Goal: Task Accomplishment & Management: Use online tool/utility

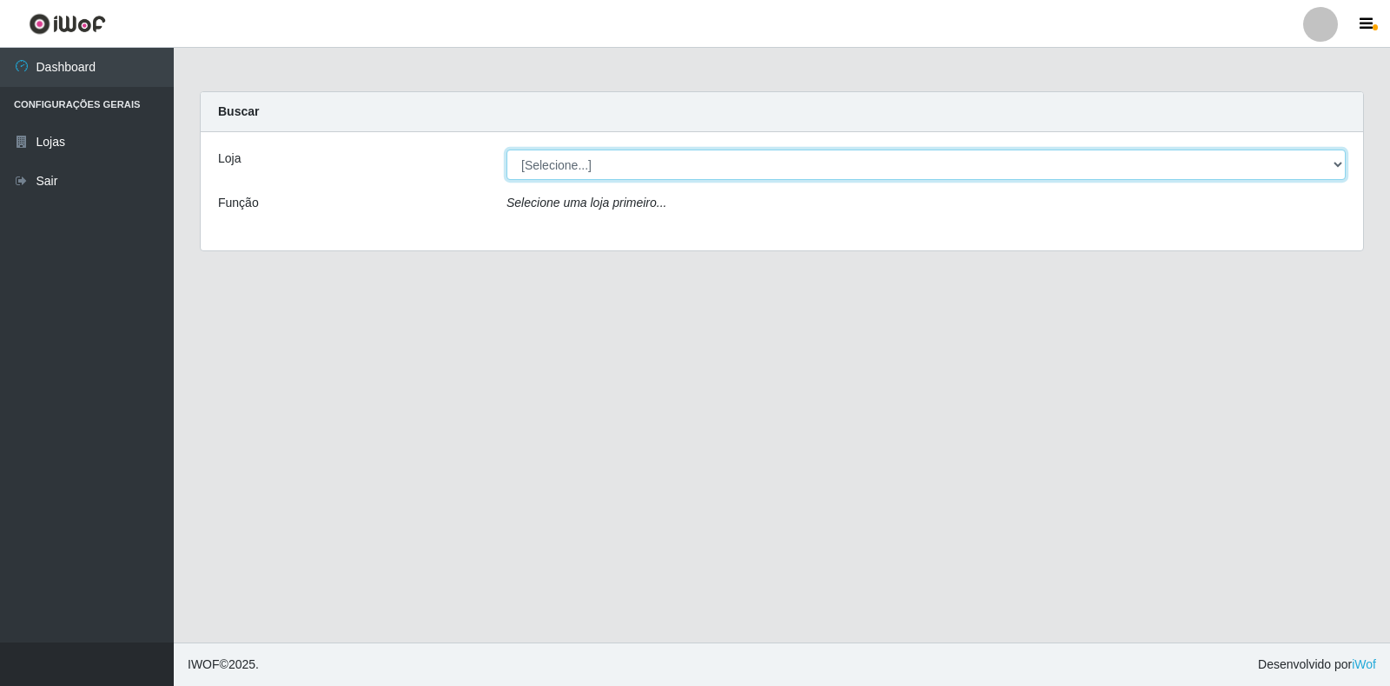
click at [1333, 157] on select "[Selecione...] Extrabom - Loja 18 Goiabeiras" at bounding box center [926, 164] width 839 height 30
select select "501"
click at [507, 149] on select "[Selecione...] Extrabom - Loja 18 Goiabeiras" at bounding box center [926, 164] width 839 height 30
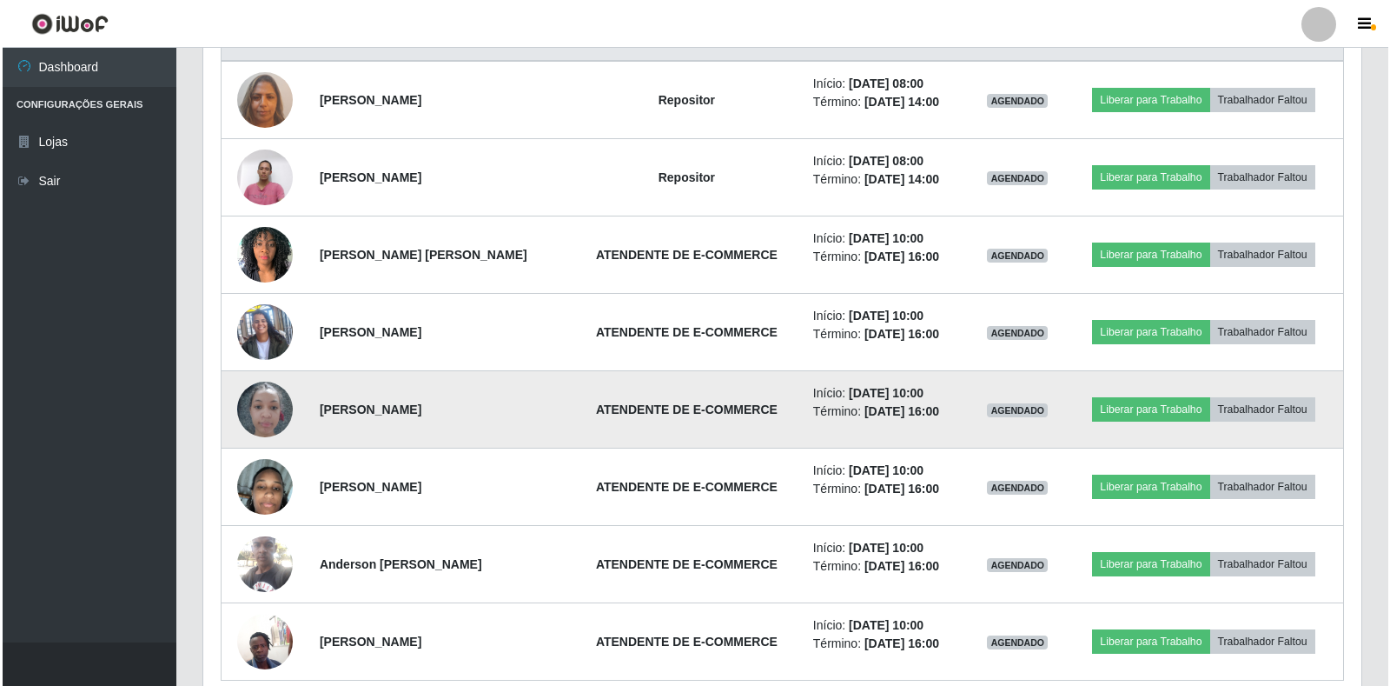
scroll to position [604, 0]
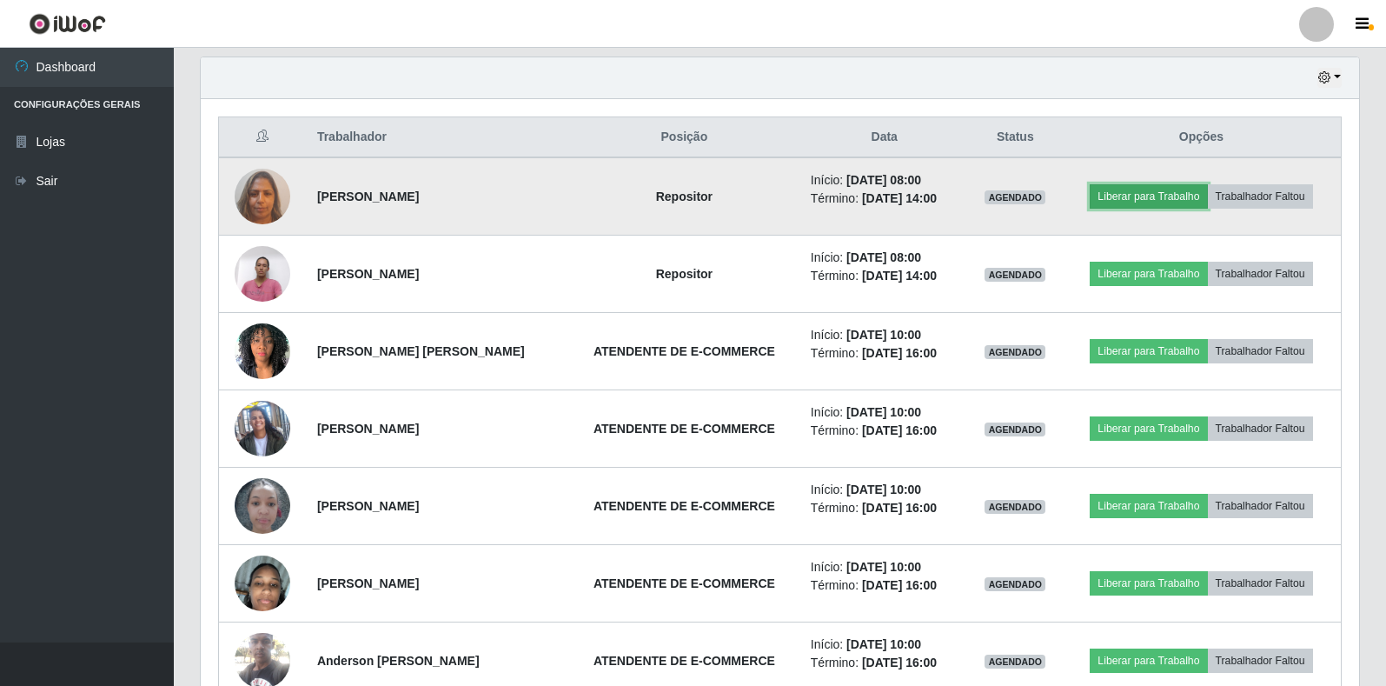
click at [1154, 200] on button "Liberar para Trabalho" at bounding box center [1148, 196] width 117 height 24
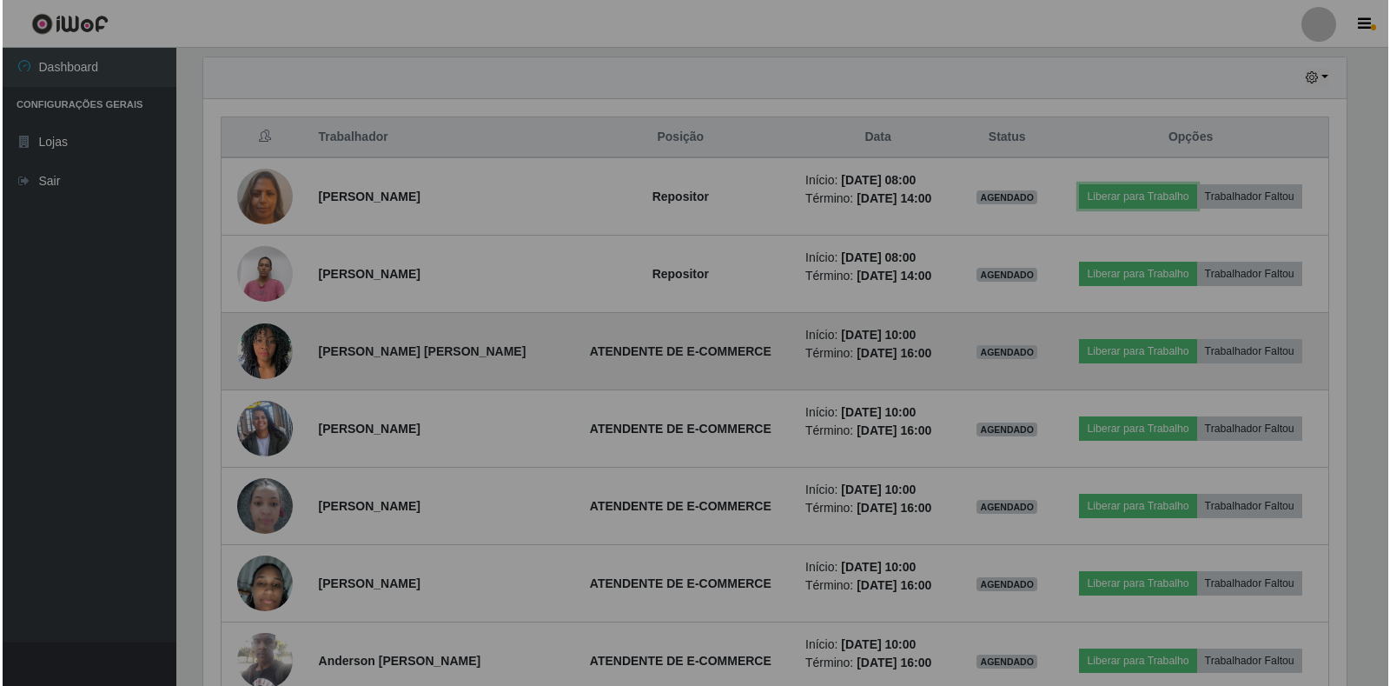
scroll to position [361, 1158]
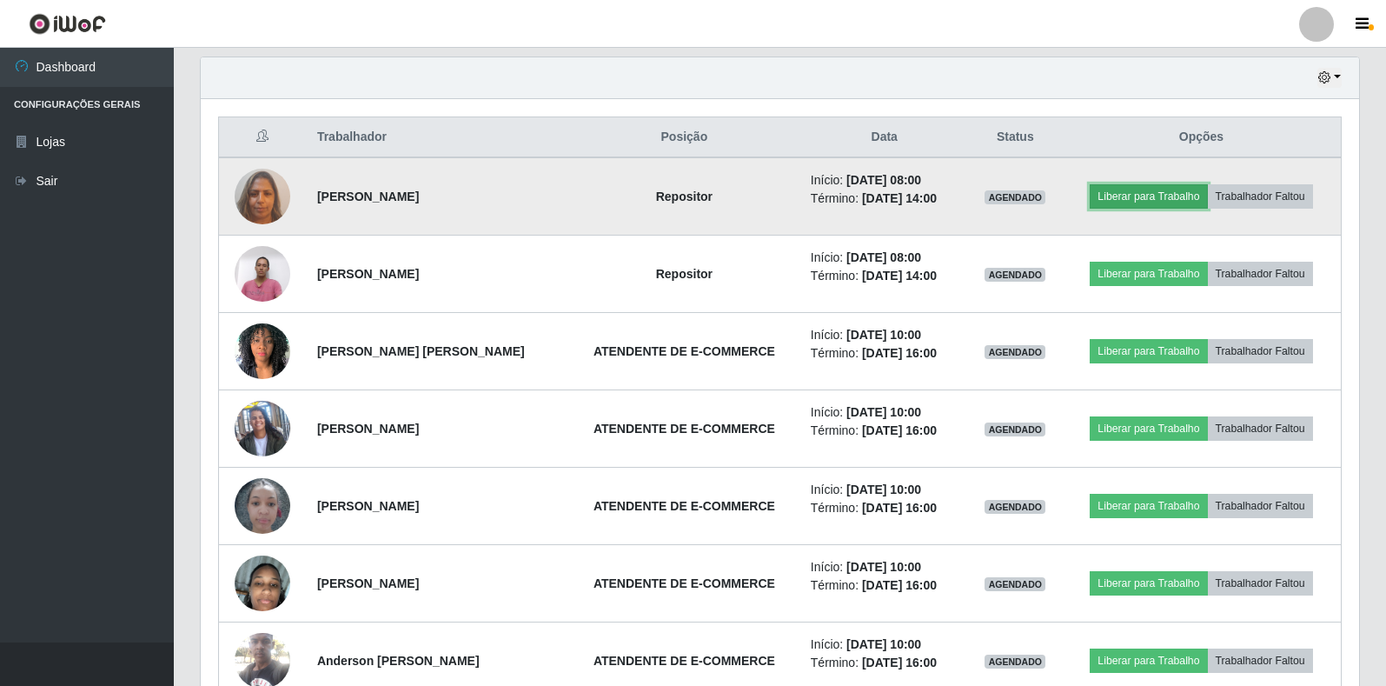
click at [1124, 196] on button "Liberar para Trabalho" at bounding box center [1148, 196] width 117 height 24
click at [1137, 195] on button "Liberar para Trabalho" at bounding box center [1148, 196] width 117 height 24
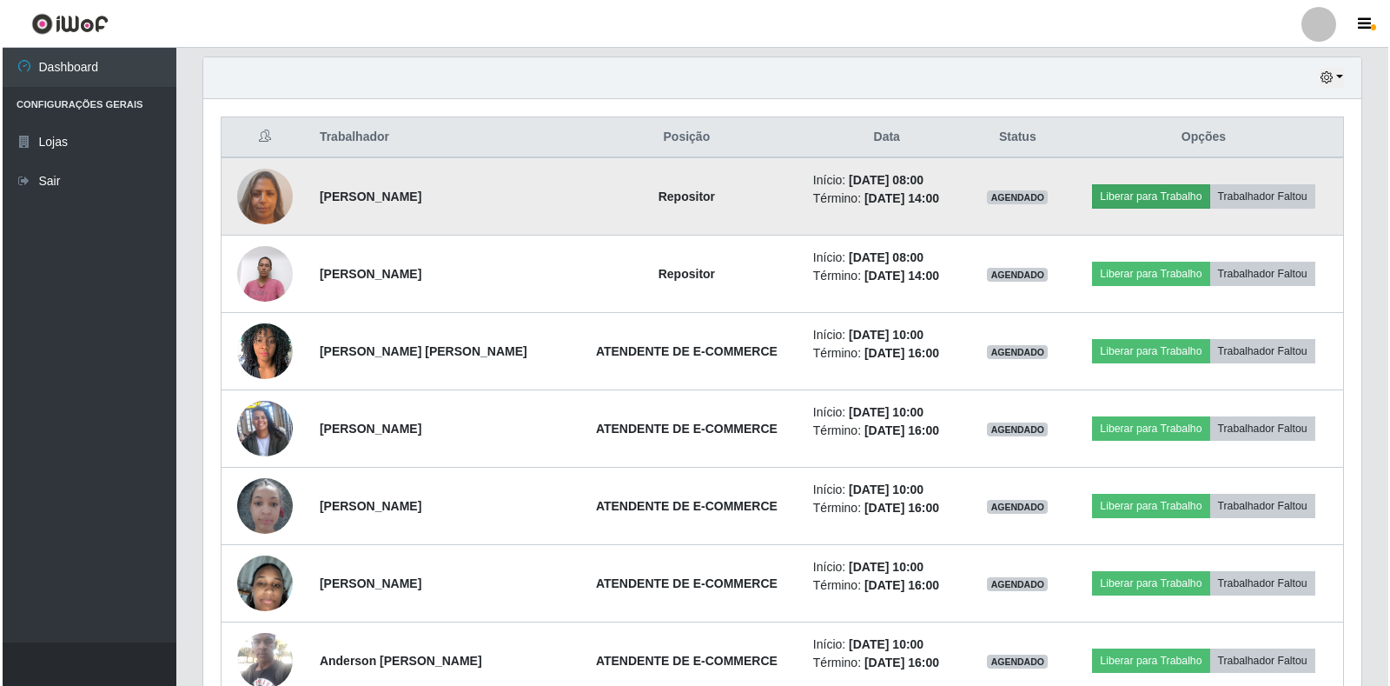
scroll to position [361, 1148]
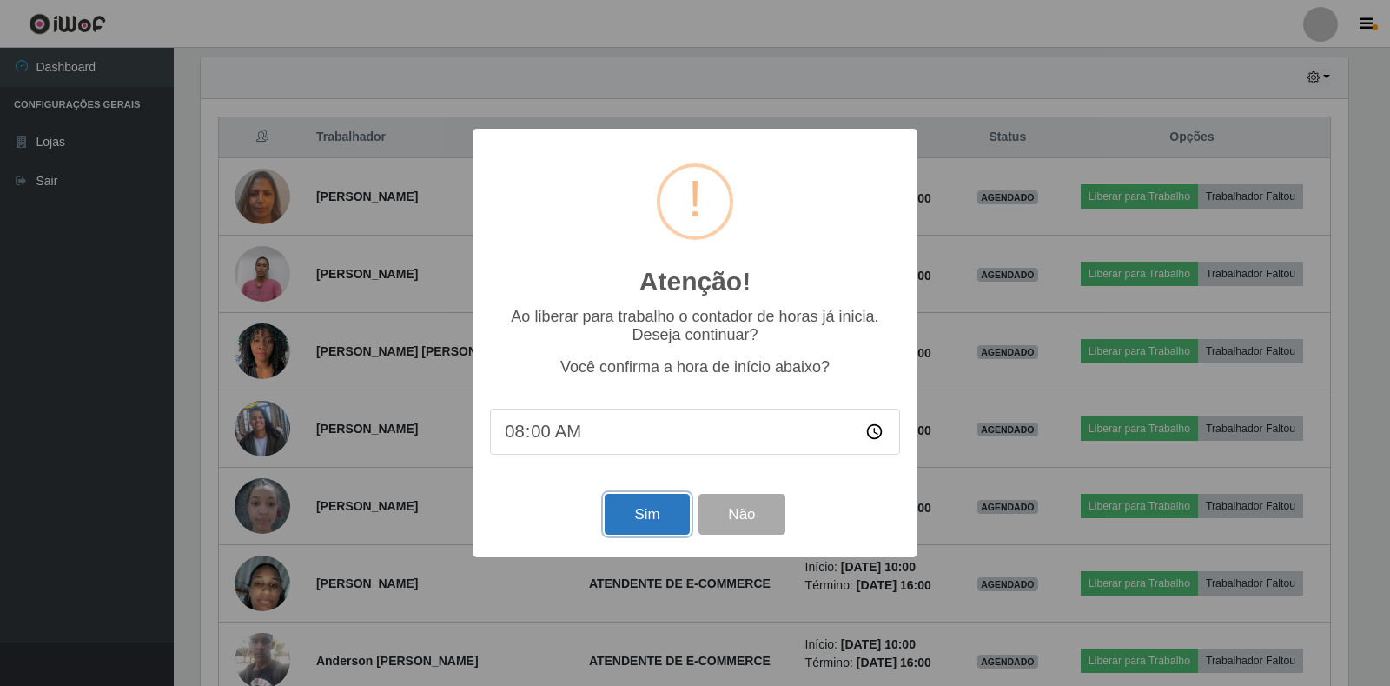
click at [649, 531] on button "Sim" at bounding box center [647, 514] width 84 height 41
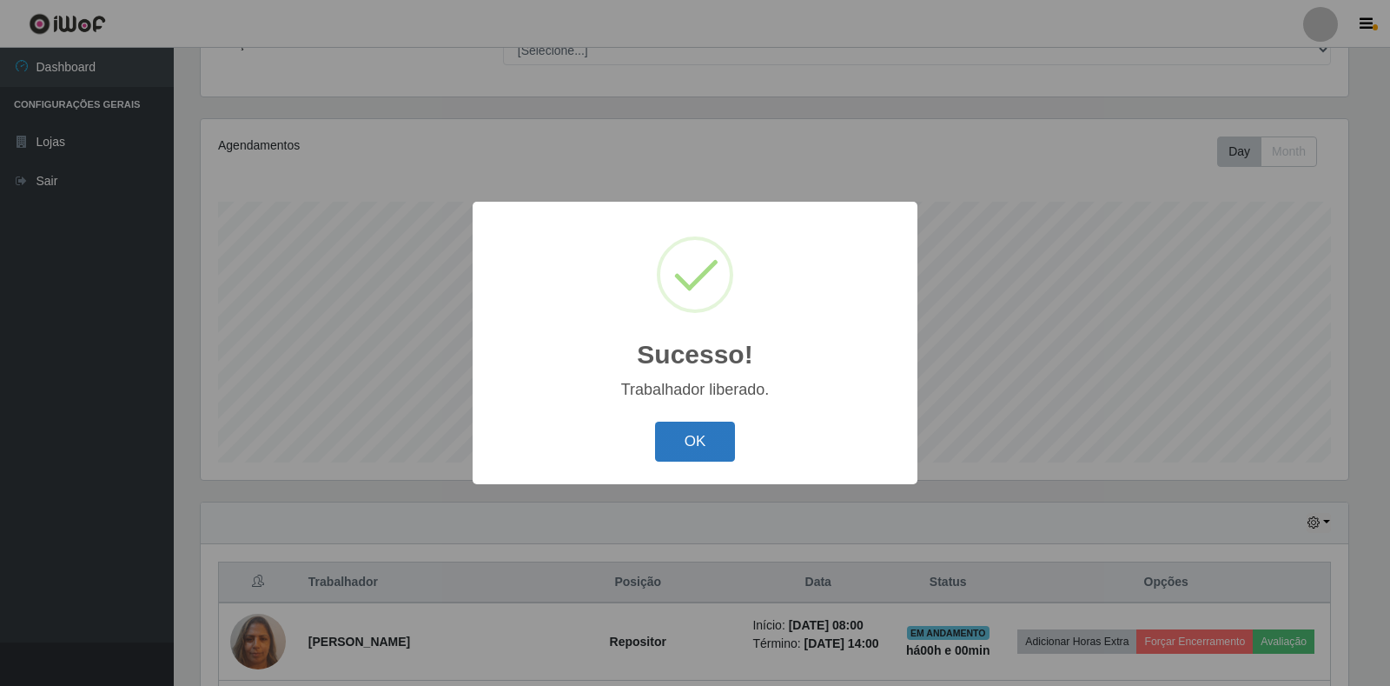
click at [706, 436] on button "OK" at bounding box center [695, 441] width 81 height 41
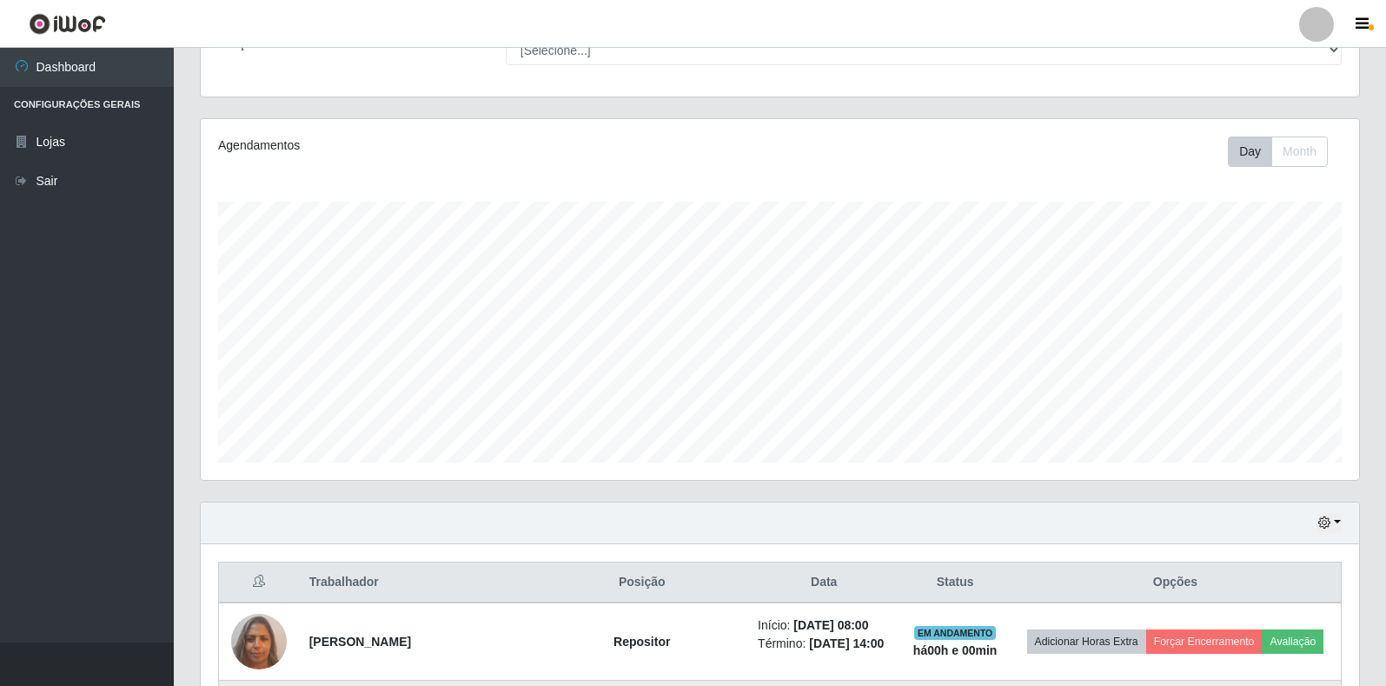
scroll to position [507, 0]
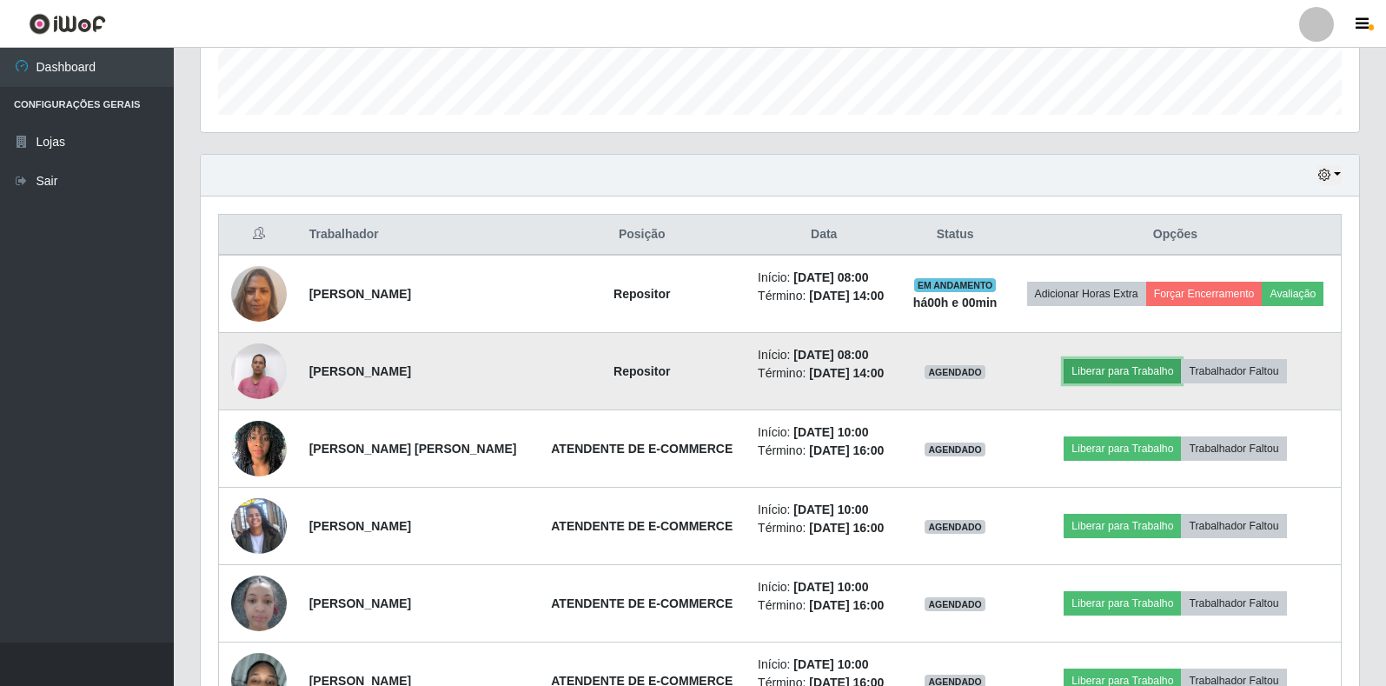
click at [1086, 371] on button "Liberar para Trabalho" at bounding box center [1122, 371] width 117 height 24
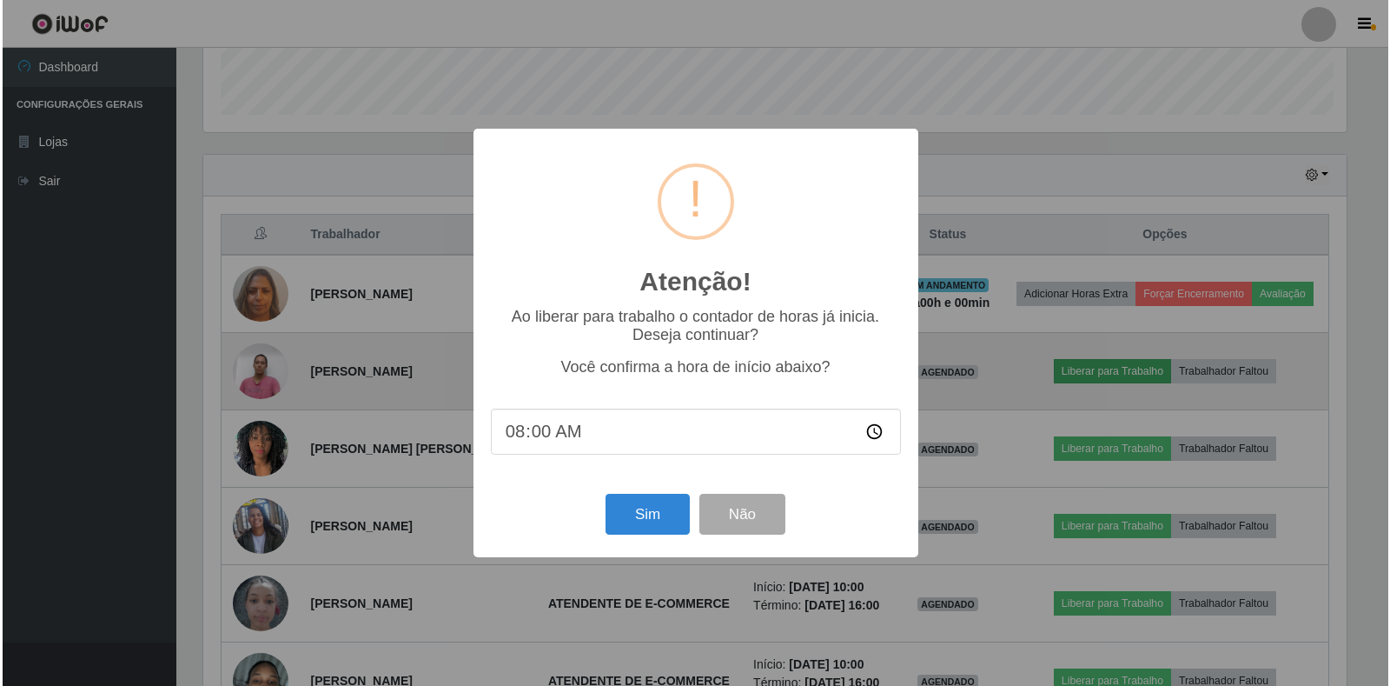
scroll to position [361, 1148]
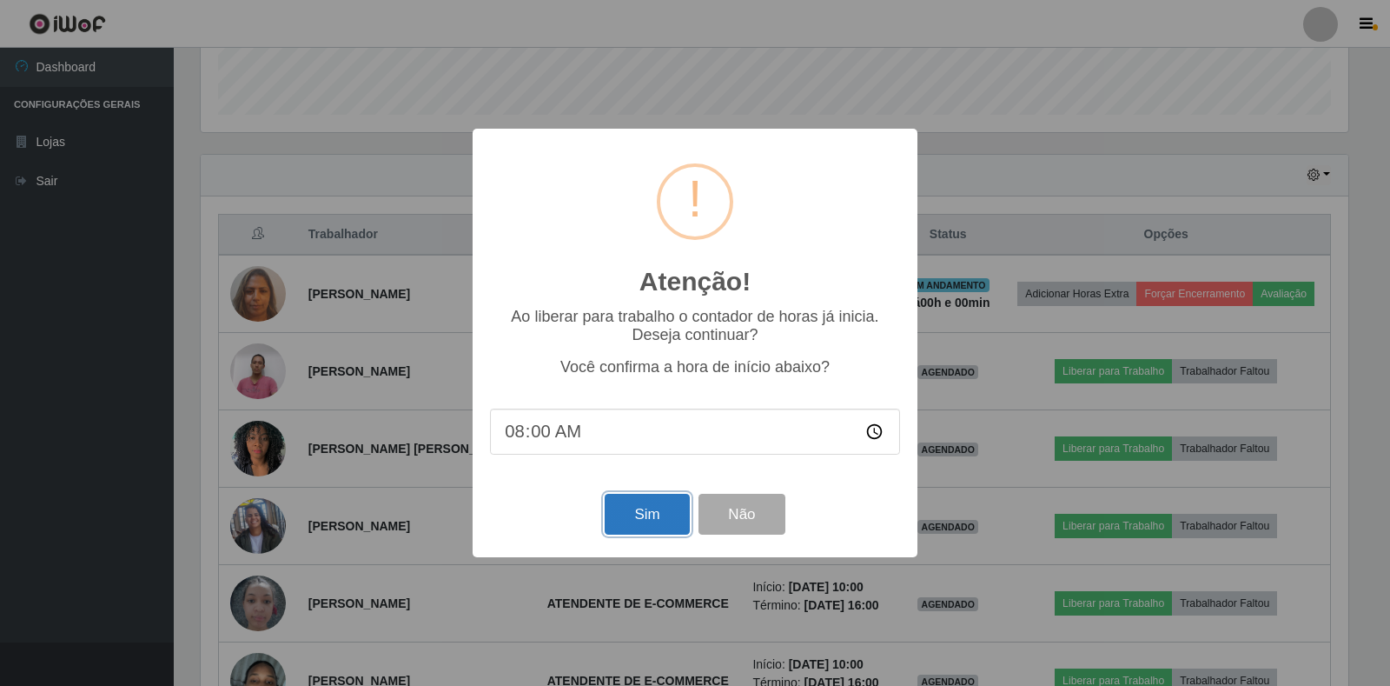
click at [664, 499] on button "Sim" at bounding box center [647, 514] width 84 height 41
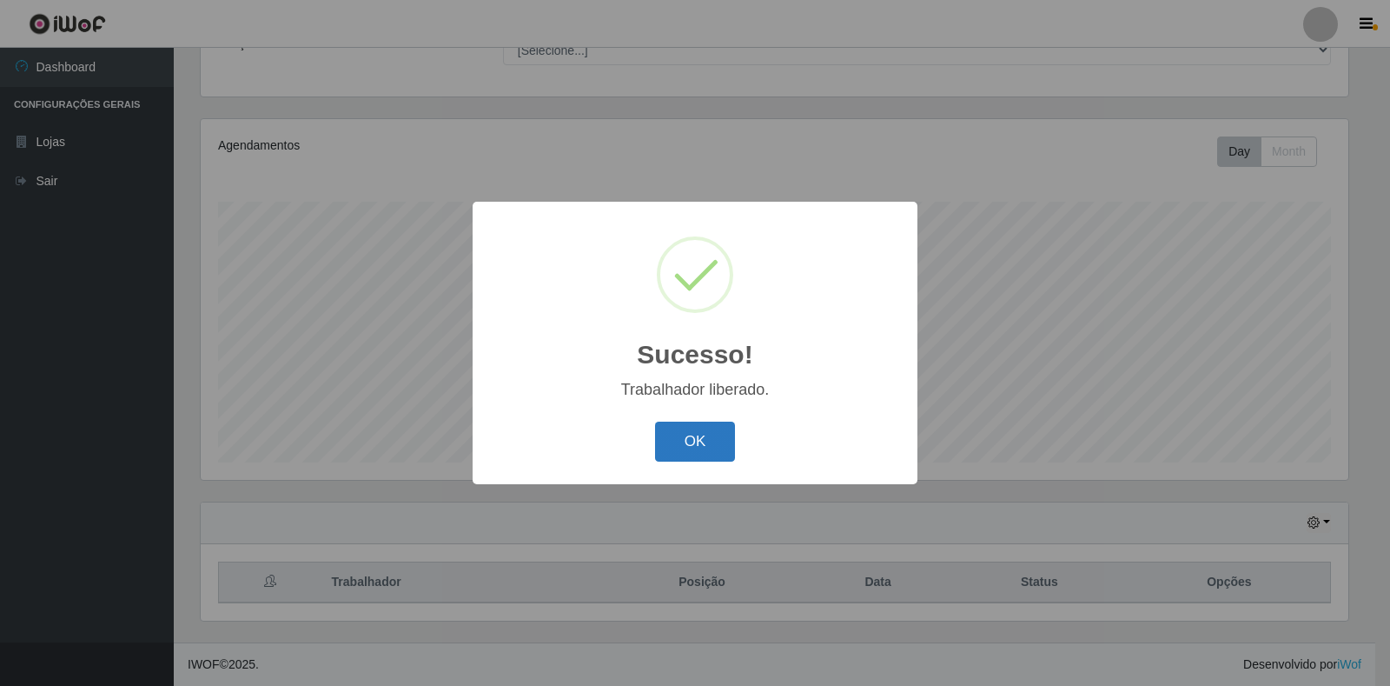
click at [693, 453] on button "OK" at bounding box center [695, 441] width 81 height 41
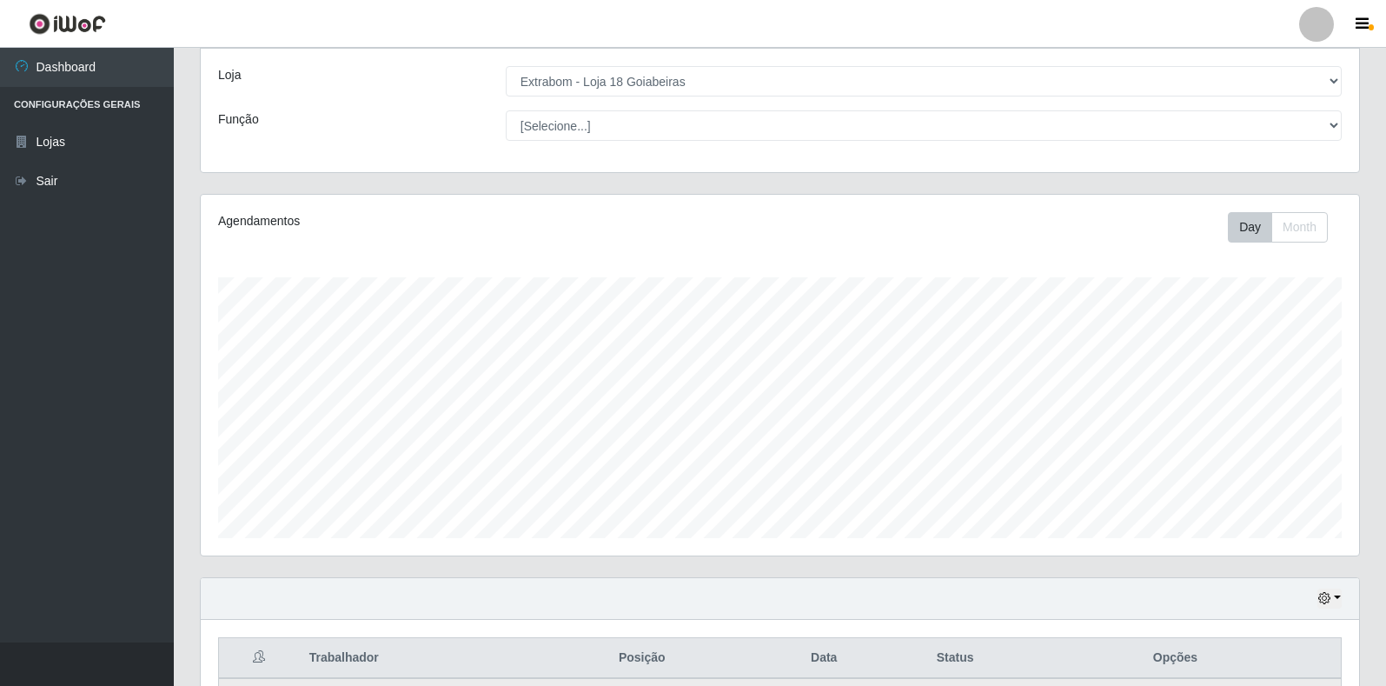
scroll to position [0, 0]
